Goal: Information Seeking & Learning: Learn about a topic

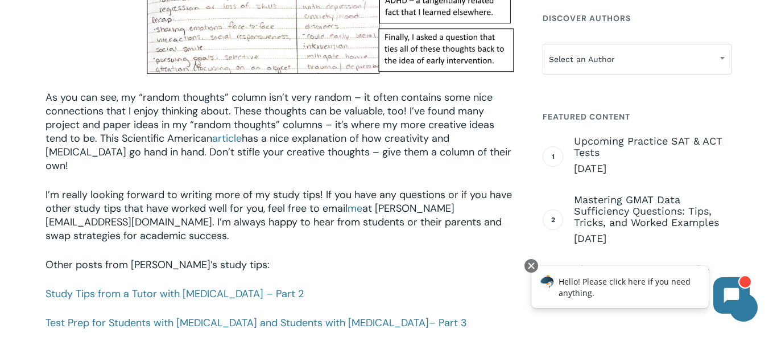
scroll to position [1541, 0]
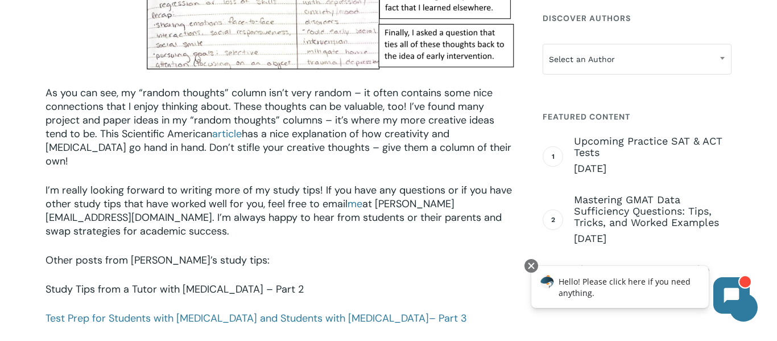
click at [182, 282] on link "Study Tips from a Tutor with [MEDICAL_DATA] – Part 2" at bounding box center [175, 289] width 258 height 14
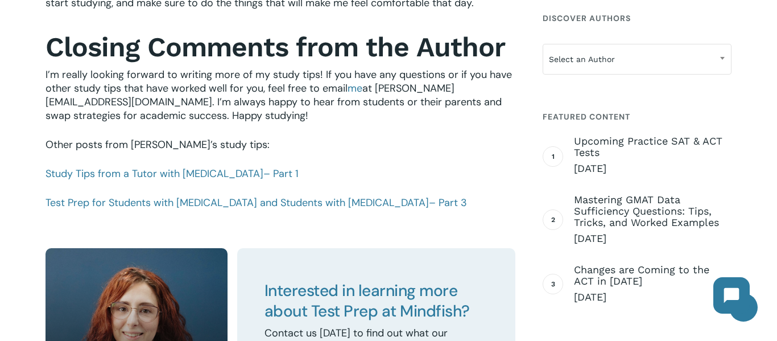
scroll to position [1280, 0]
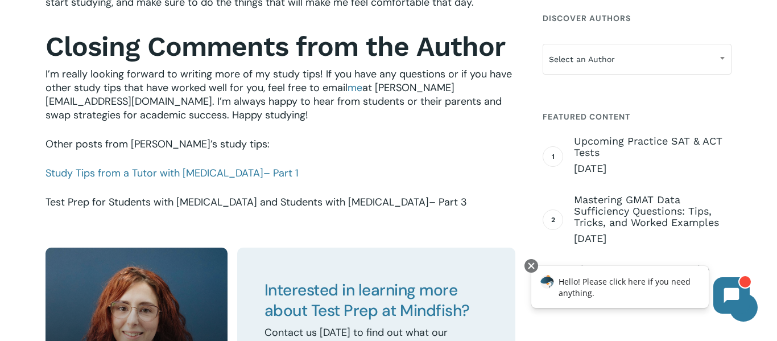
click at [287, 205] on link "Test Prep for Students with ADHD and Students with Autism – Part 3" at bounding box center [257, 202] width 422 height 14
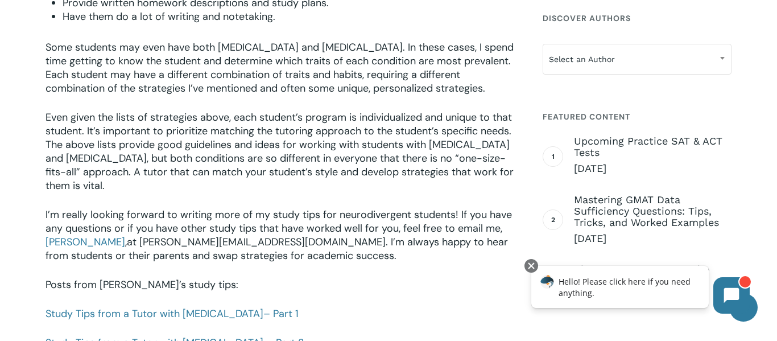
scroll to position [2147, 0]
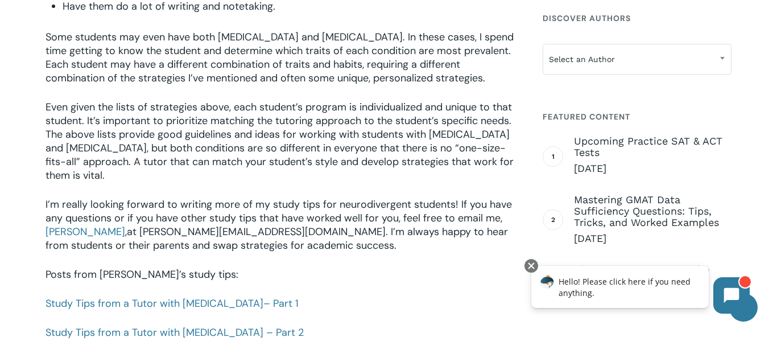
click at [157, 296] on p "Study Tips from a Tutor with ADHD – Part 1" at bounding box center [281, 310] width 470 height 29
click at [159, 296] on link "Study Tips from a Tutor with ADHD – Part 1" at bounding box center [172, 303] width 253 height 14
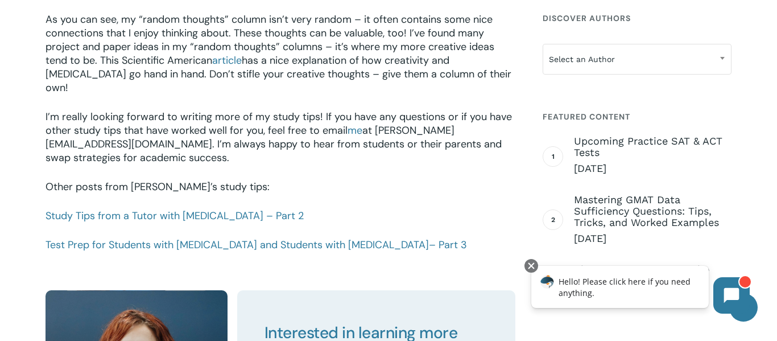
scroll to position [1617, 0]
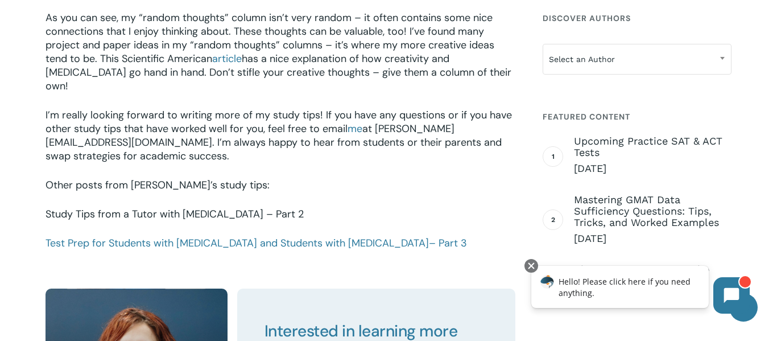
click at [161, 207] on link "Study Tips from a Tutor with [MEDICAL_DATA] – Part 2" at bounding box center [175, 214] width 258 height 14
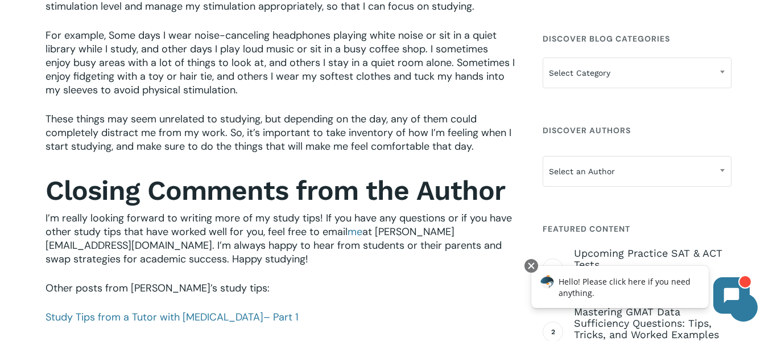
scroll to position [1135, 0]
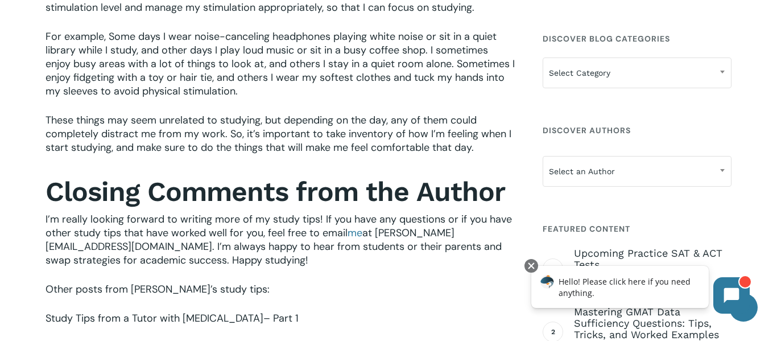
click at [133, 323] on link "Study Tips from a Tutor with ADHD – Part 1" at bounding box center [172, 318] width 253 height 14
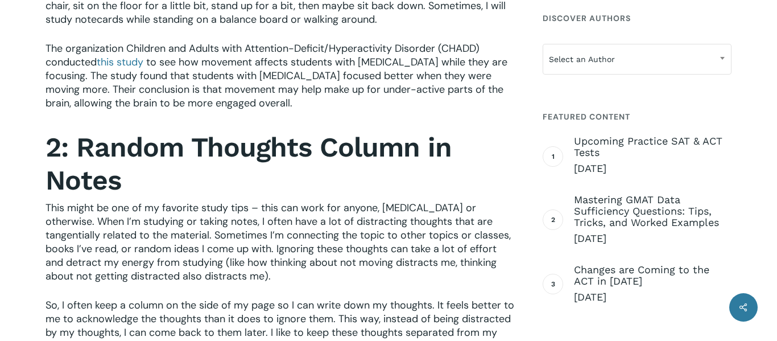
scroll to position [942, 0]
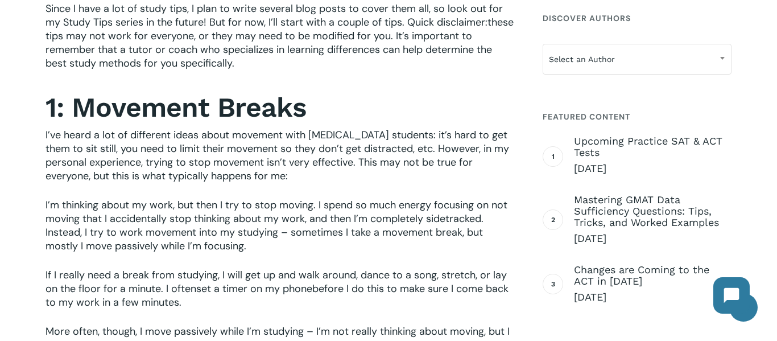
scroll to position [996, 0]
